Goal: Navigation & Orientation: Find specific page/section

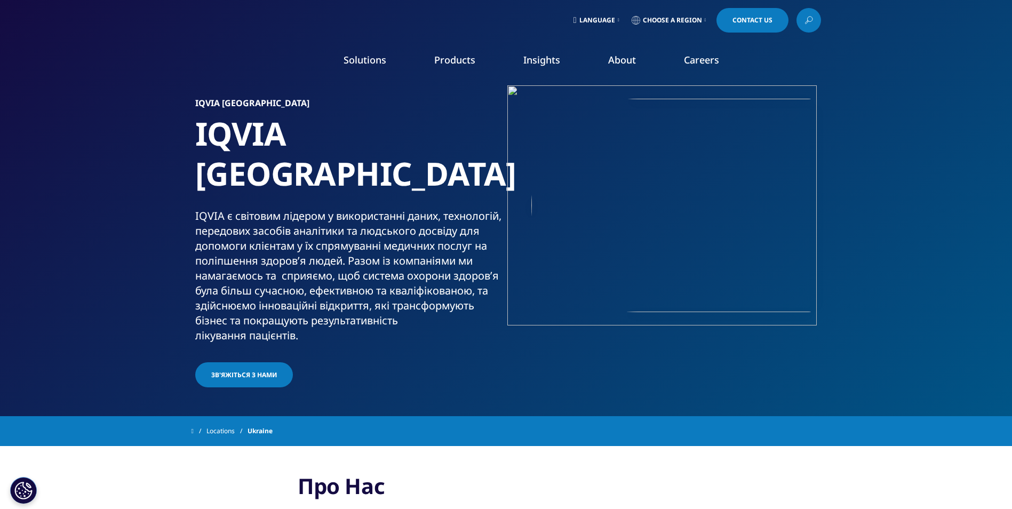
drag, startPoint x: 284, startPoint y: 66, endPoint x: 214, endPoint y: 68, distance: 69.9
click at [214, 68] on div "Solutions quick find a capability Clear Search Loading SOLUTIONS Research & Dev…" at bounding box center [506, 62] width 629 height 50
copy div
